Goal: Task Accomplishment & Management: Complete application form

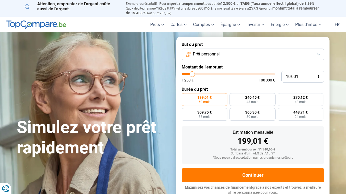
type input "17 250"
type input "17250"
click at [198, 73] on input "range" at bounding box center [228, 74] width 93 height 2
radio input "false"
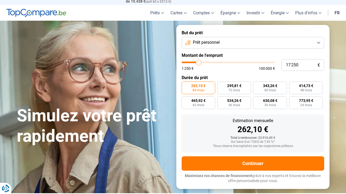
scroll to position [16, 0]
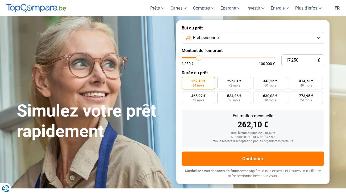
type input "14 000"
type input "14000"
click at [196, 57] on input "range" at bounding box center [228, 58] width 93 height 2
radio input "true"
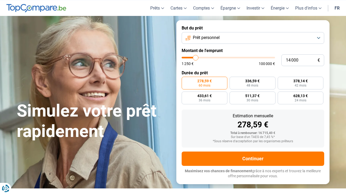
type input "10 500"
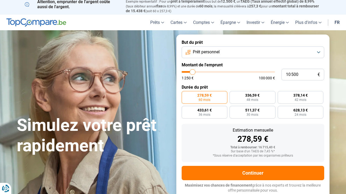
type input "10500"
click at [193, 71] on input "range" at bounding box center [228, 72] width 93 height 2
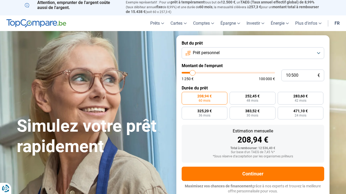
type input "6 750"
type input "6750"
click at [189, 72] on input "range" at bounding box center [228, 73] width 93 height 2
radio input "true"
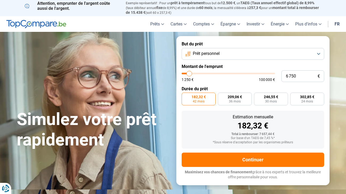
scroll to position [0, 0]
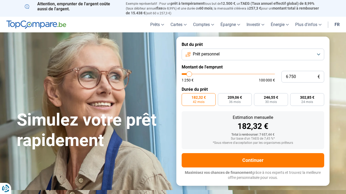
click at [187, 73] on input "range" at bounding box center [228, 74] width 93 height 2
type input "3 000"
type input "3000"
click at [186, 74] on input "range" at bounding box center [228, 74] width 93 height 2
radio input "true"
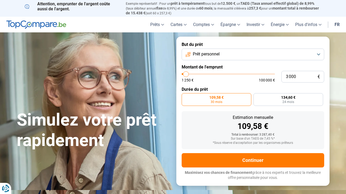
type input "6 500"
type input "6500"
click at [189, 74] on input "range" at bounding box center [228, 74] width 93 height 2
radio input "false"
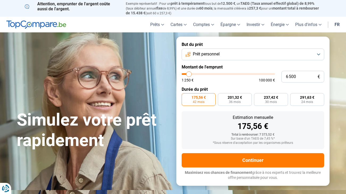
click at [192, 74] on input "range" at bounding box center [228, 74] width 93 height 2
type input "9 750"
type input "9750"
click at [192, 74] on input "range" at bounding box center [228, 74] width 93 height 2
radio input "false"
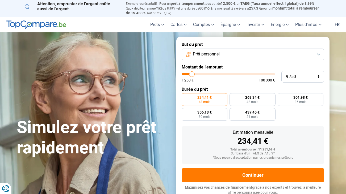
scroll to position [1, 0]
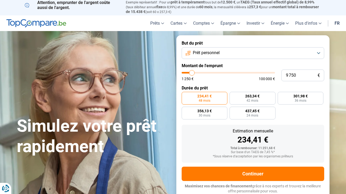
type input "9 500"
type input "9500"
type input "9 250"
type input "9250"
type input "9 000"
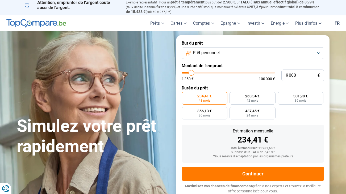
type input "9000"
click at [191, 73] on input "range" at bounding box center [228, 73] width 93 height 2
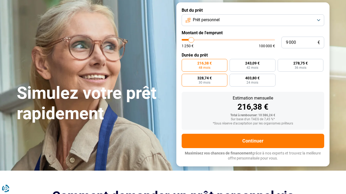
scroll to position [32, 0]
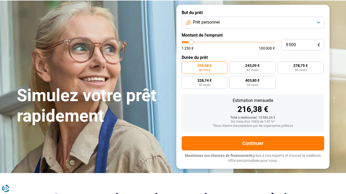
click at [189, 43] on input "range" at bounding box center [228, 43] width 93 height 2
type input "8 750"
type input "8750"
type input "8 500"
type input "8500"
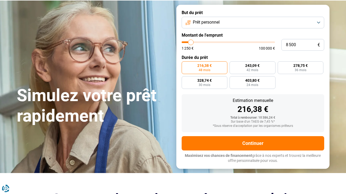
type input "8 250"
type input "8250"
click at [191, 43] on input "range" at bounding box center [228, 43] width 93 height 2
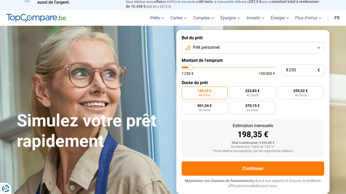
scroll to position [1, 0]
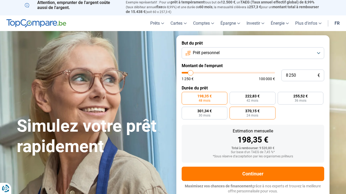
click at [254, 114] on span "24 mois" at bounding box center [253, 115] width 12 height 3
click at [233, 110] on input "370,15 € 24 mois" at bounding box center [231, 108] width 3 height 3
radio input "true"
click at [235, 53] on button "Prêt personnel" at bounding box center [253, 53] width 143 height 12
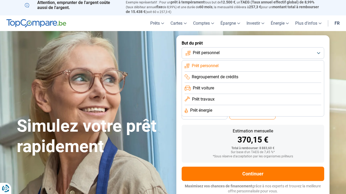
click at [223, 80] on li "Regroupement de crédits" at bounding box center [253, 77] width 137 height 11
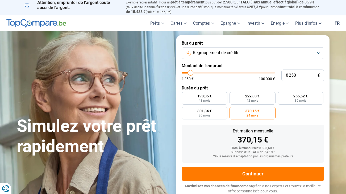
click at [292, 116] on div "198,35 € 48 mois 222,83 € 42 mois 255,52 € 36 mois 301,34 € 30 mois 370,15 € 24…" at bounding box center [253, 106] width 143 height 28
